Goal: Transaction & Acquisition: Purchase product/service

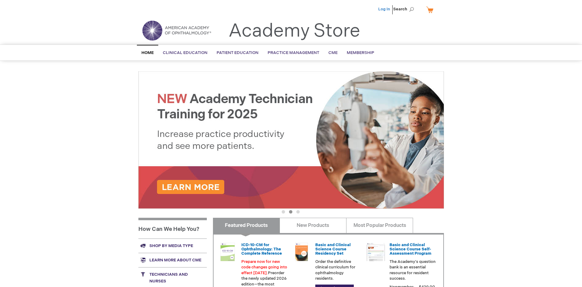
click at [384, 9] on link "Log In" at bounding box center [384, 9] width 12 height 5
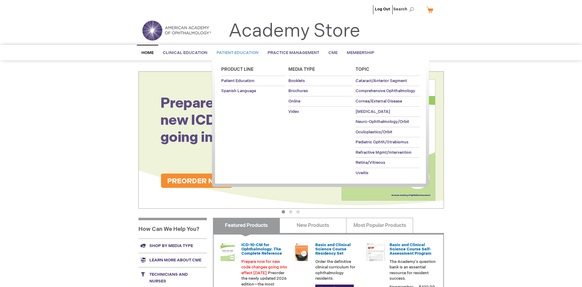
click at [236, 53] on span "Patient Education" at bounding box center [238, 52] width 42 height 5
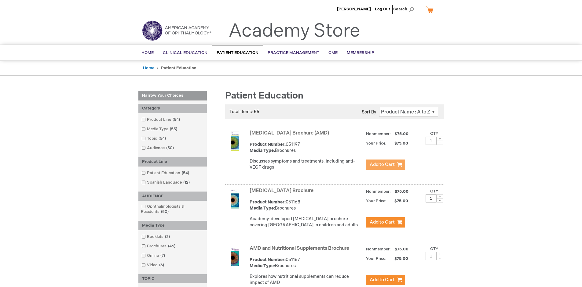
click at [385, 165] on span "Add to Cart" at bounding box center [382, 165] width 25 height 6
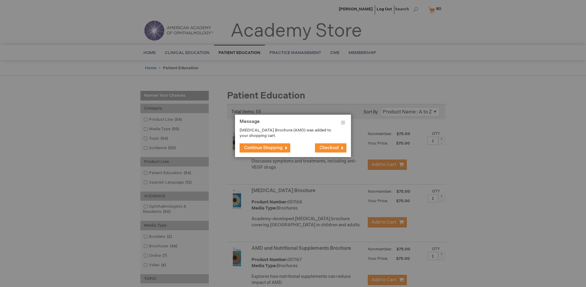
click at [264, 148] on span "Continue Shopping" at bounding box center [263, 147] width 38 height 5
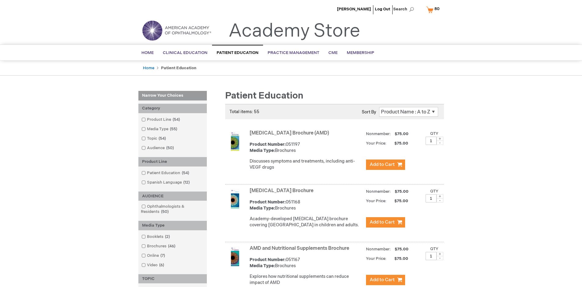
click at [300, 252] on link "AMD and Nutritional Supplements Brochure" at bounding box center [299, 249] width 100 height 6
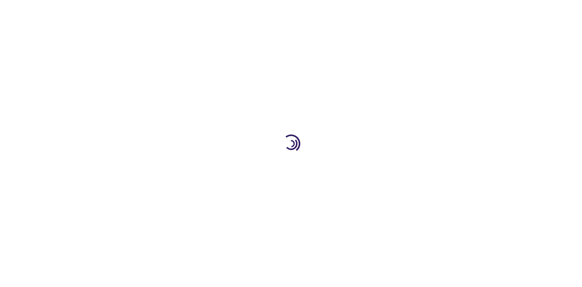
type input "1"
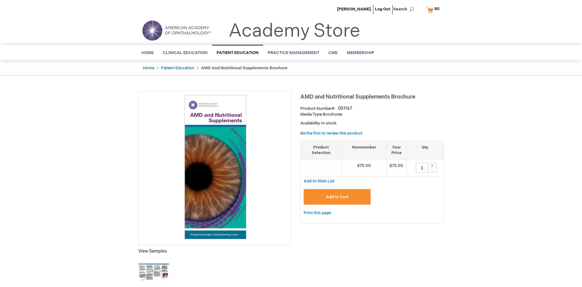
click at [337, 197] on span "Add to Cart" at bounding box center [337, 197] width 22 height 5
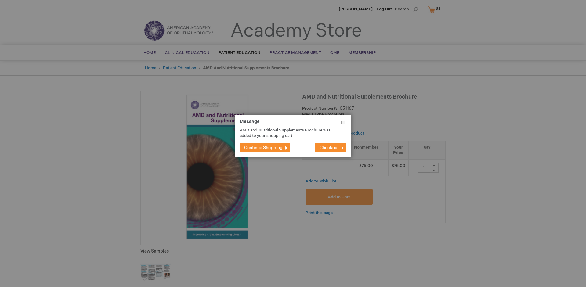
click at [264, 148] on span "Continue Shopping" at bounding box center [263, 147] width 38 height 5
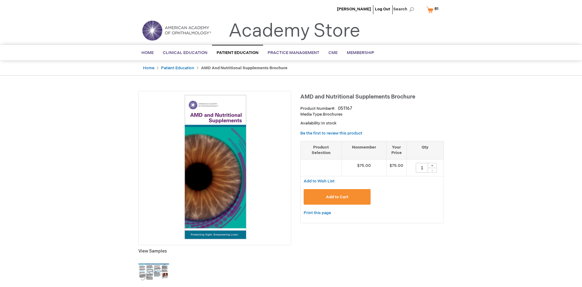
click at [433, 9] on span "81 81 items" at bounding box center [436, 8] width 6 height 7
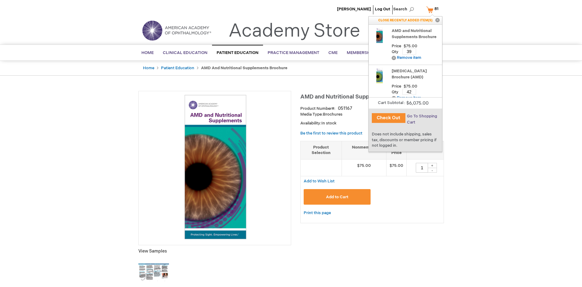
click at [421, 116] on span "Go To Shopping Cart" at bounding box center [422, 119] width 30 height 11
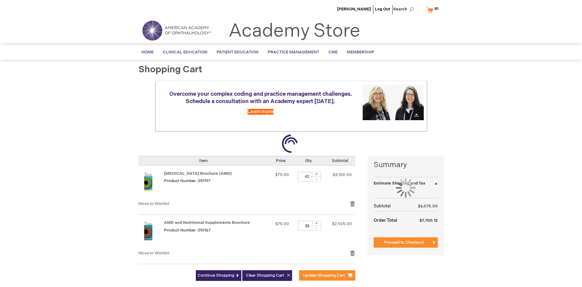
select select "US"
select select "41"
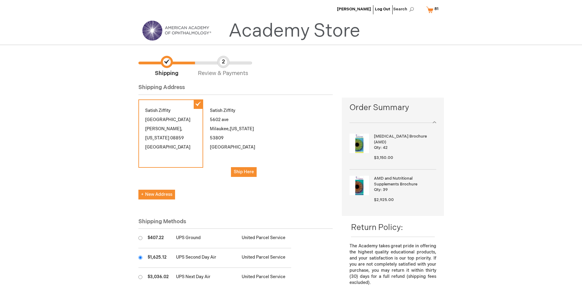
click at [140, 258] on input "radio" at bounding box center [140, 258] width 4 height 4
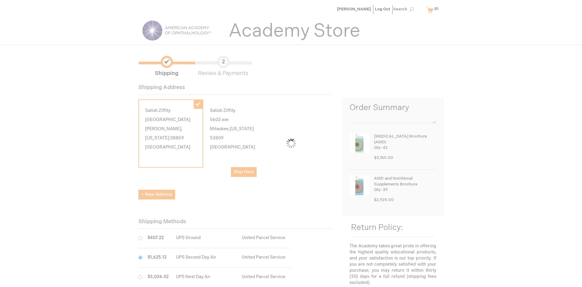
scroll to position [31, 0]
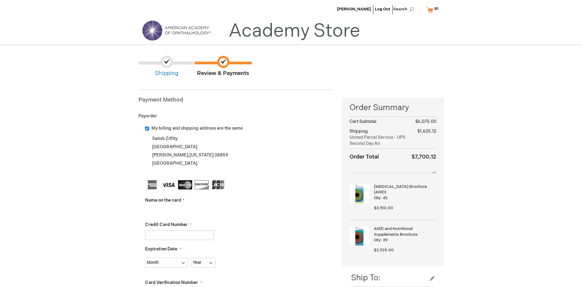
click at [179, 211] on input "Name on the card" at bounding box center [179, 211] width 69 height 10
